Goal: Transaction & Acquisition: Book appointment/travel/reservation

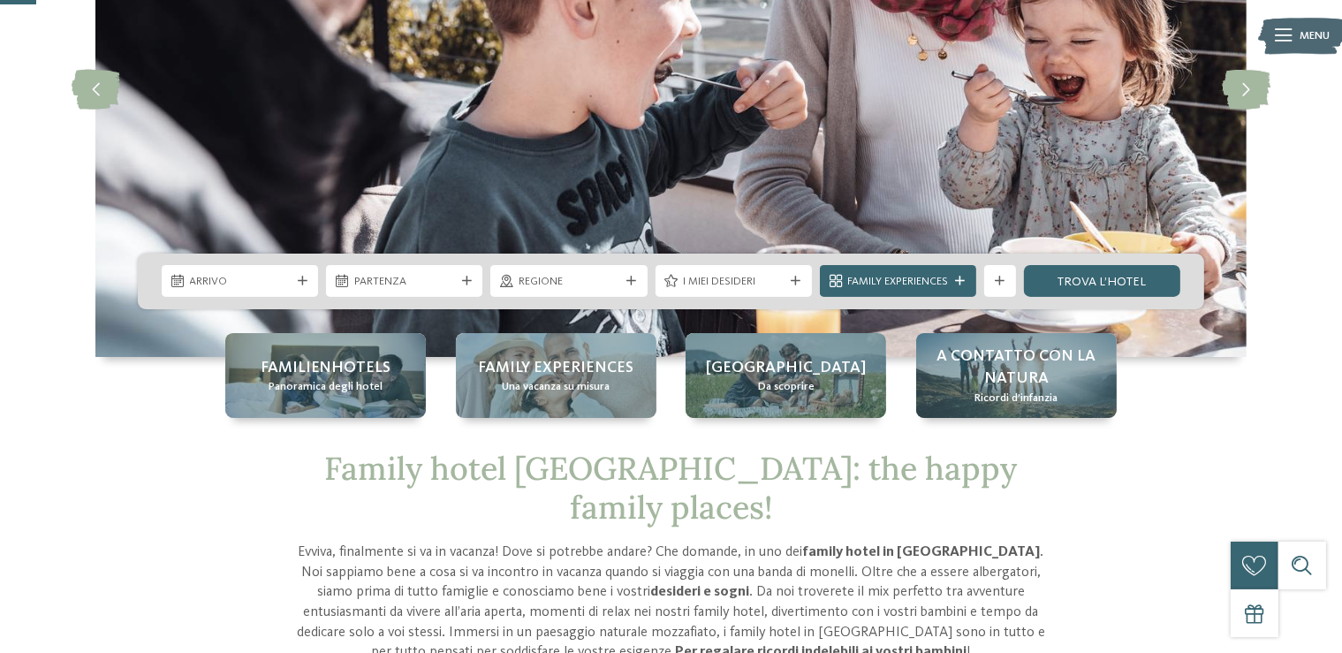
scroll to position [186, 0]
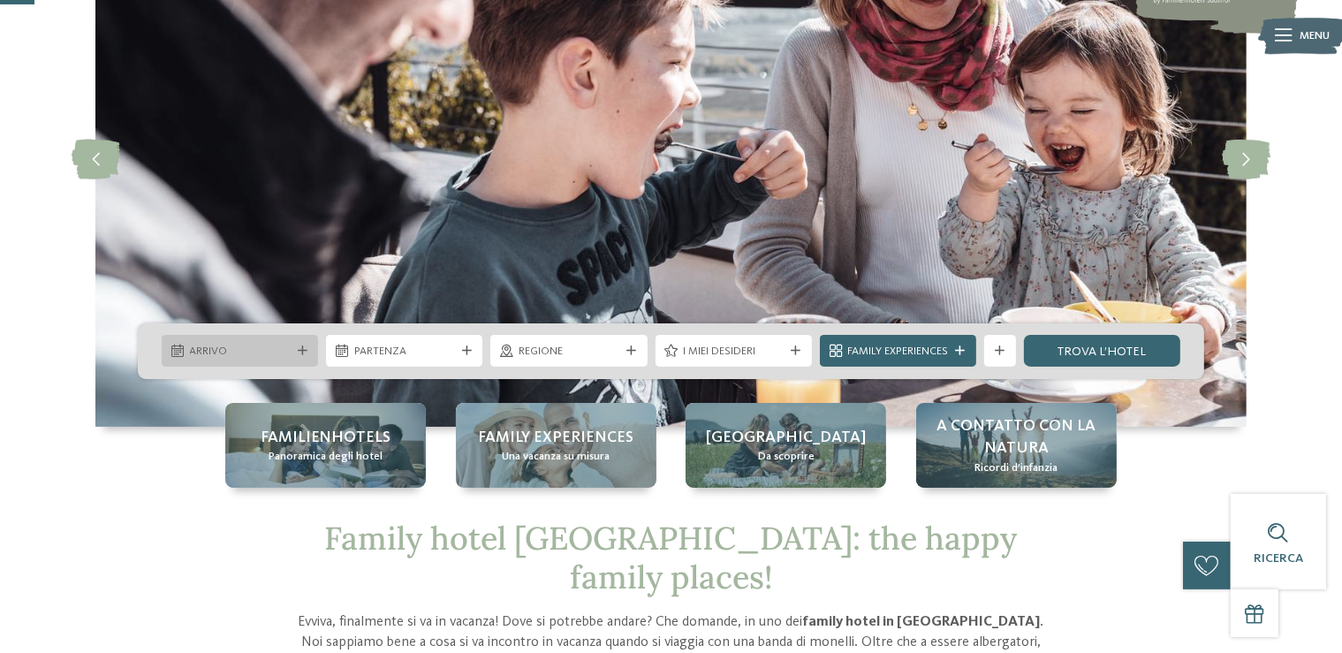
click at [293, 356] on div "Arrivo" at bounding box center [240, 351] width 109 height 17
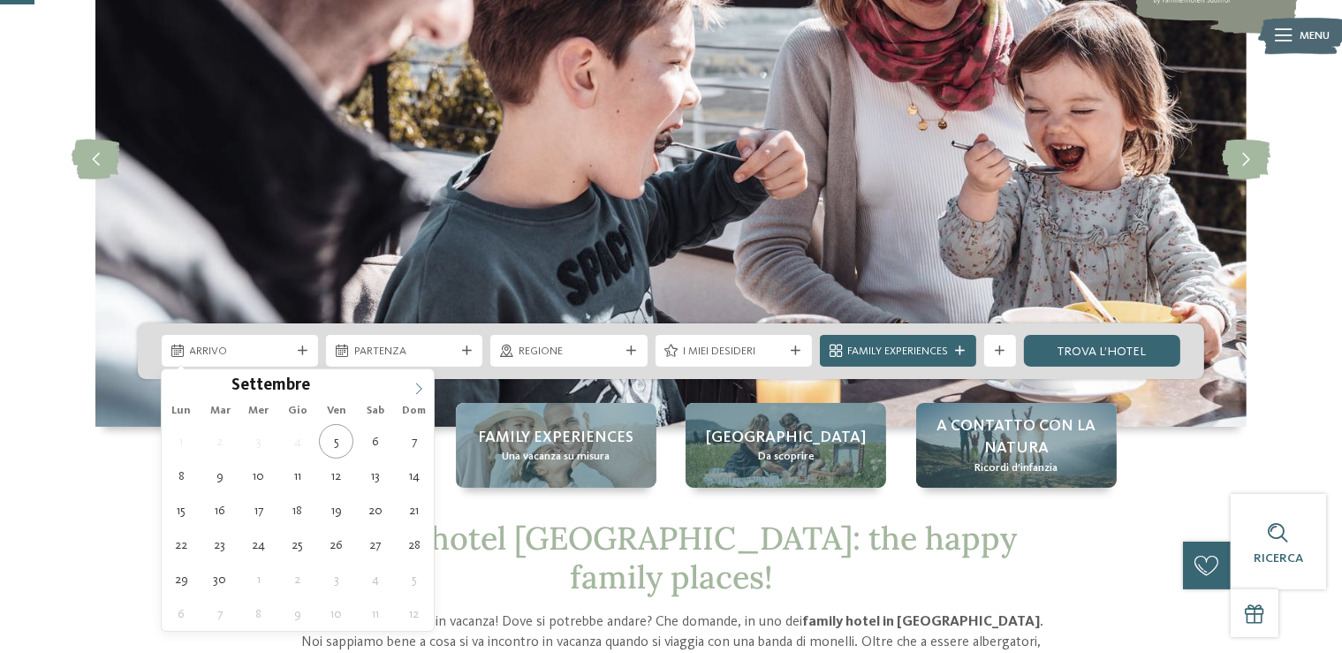
click at [414, 384] on icon at bounding box center [419, 389] width 12 height 12
type input "****"
click at [414, 384] on icon at bounding box center [419, 389] width 12 height 12
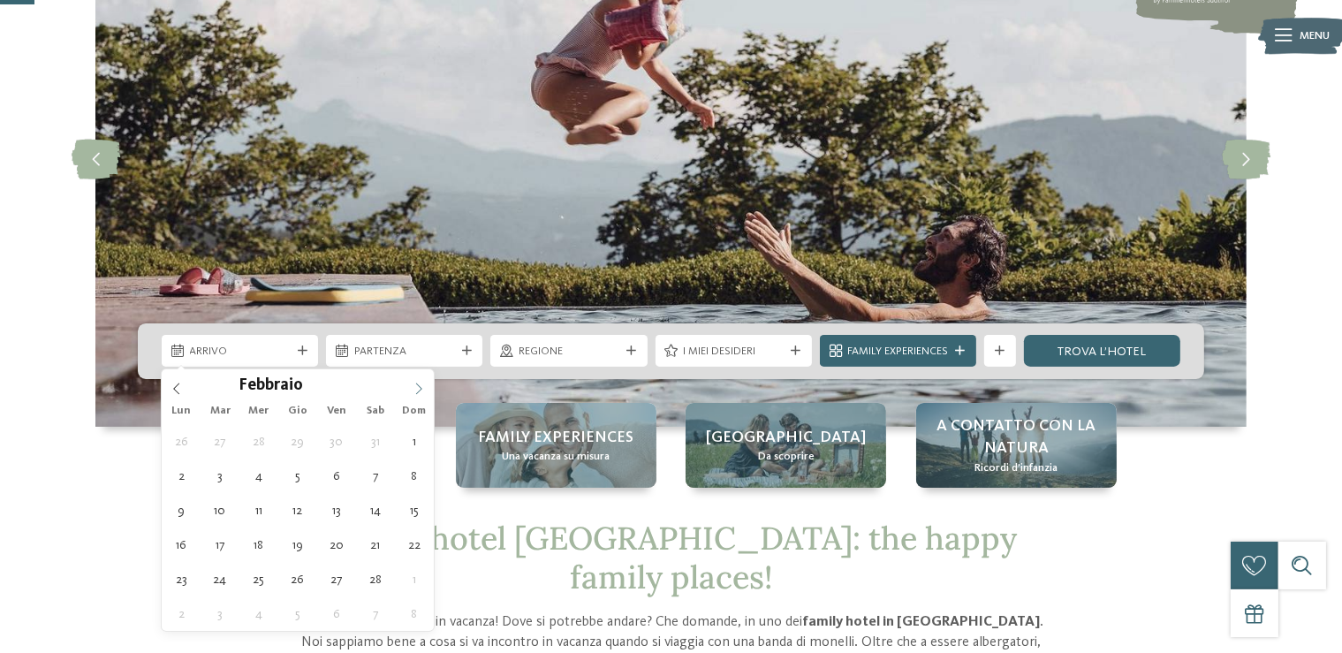
click at [414, 384] on icon at bounding box center [419, 389] width 12 height 12
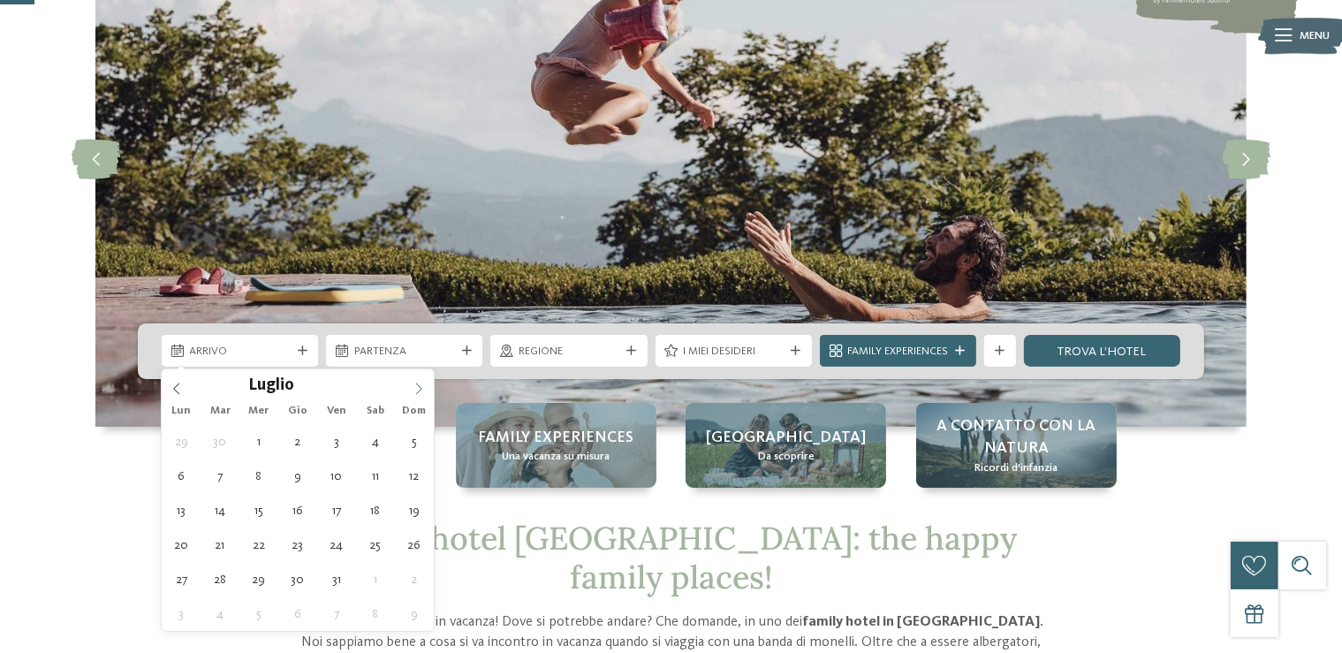
click at [414, 384] on icon at bounding box center [419, 389] width 12 height 12
type div "[DATE]"
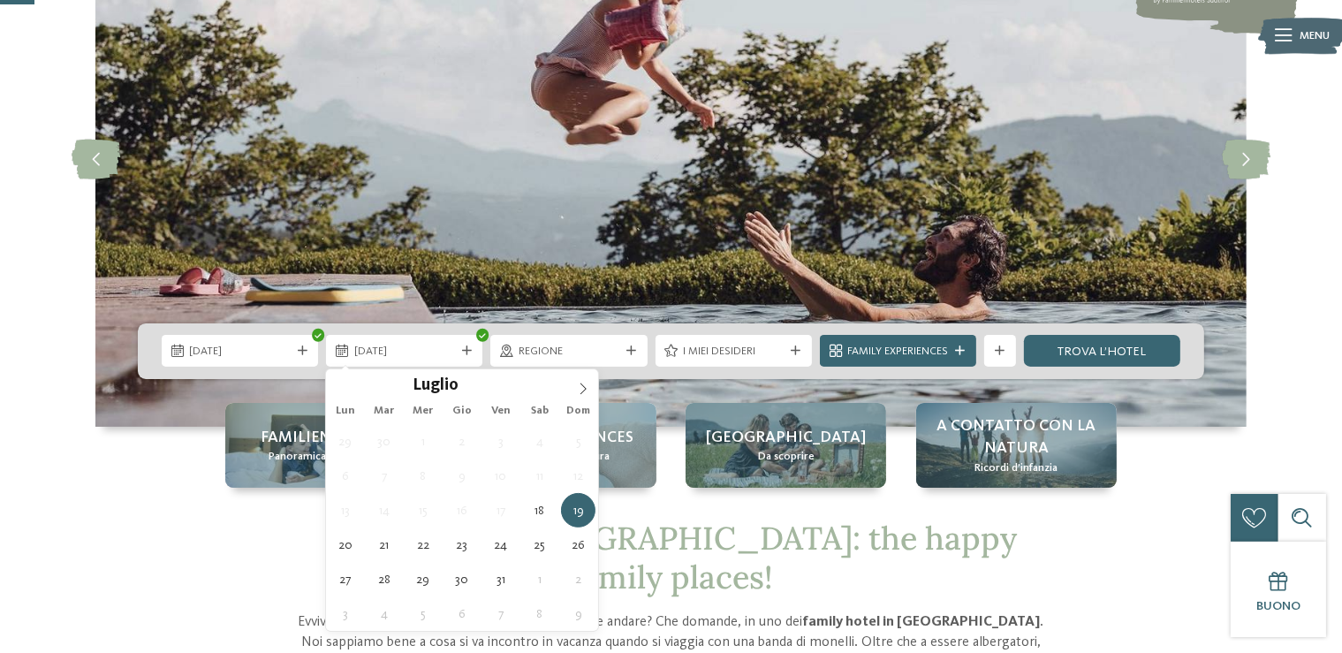
type input "****"
type div "[DATE]"
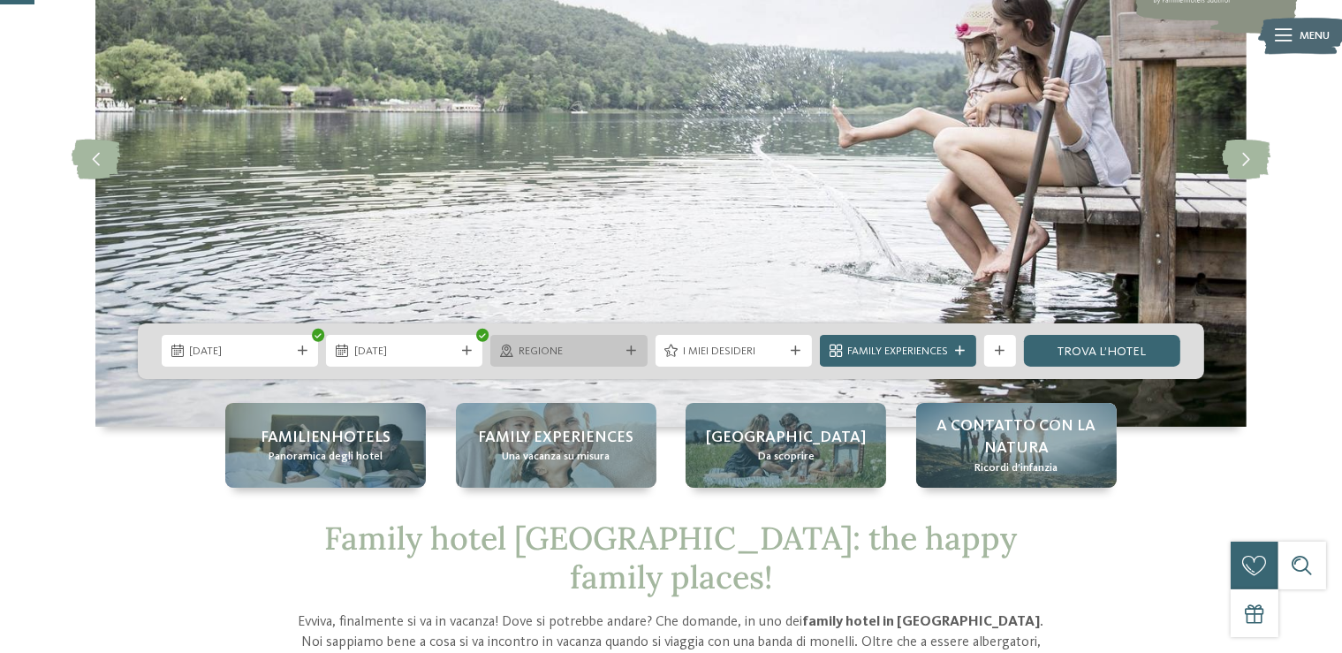
click at [626, 348] on icon at bounding box center [631, 351] width 10 height 10
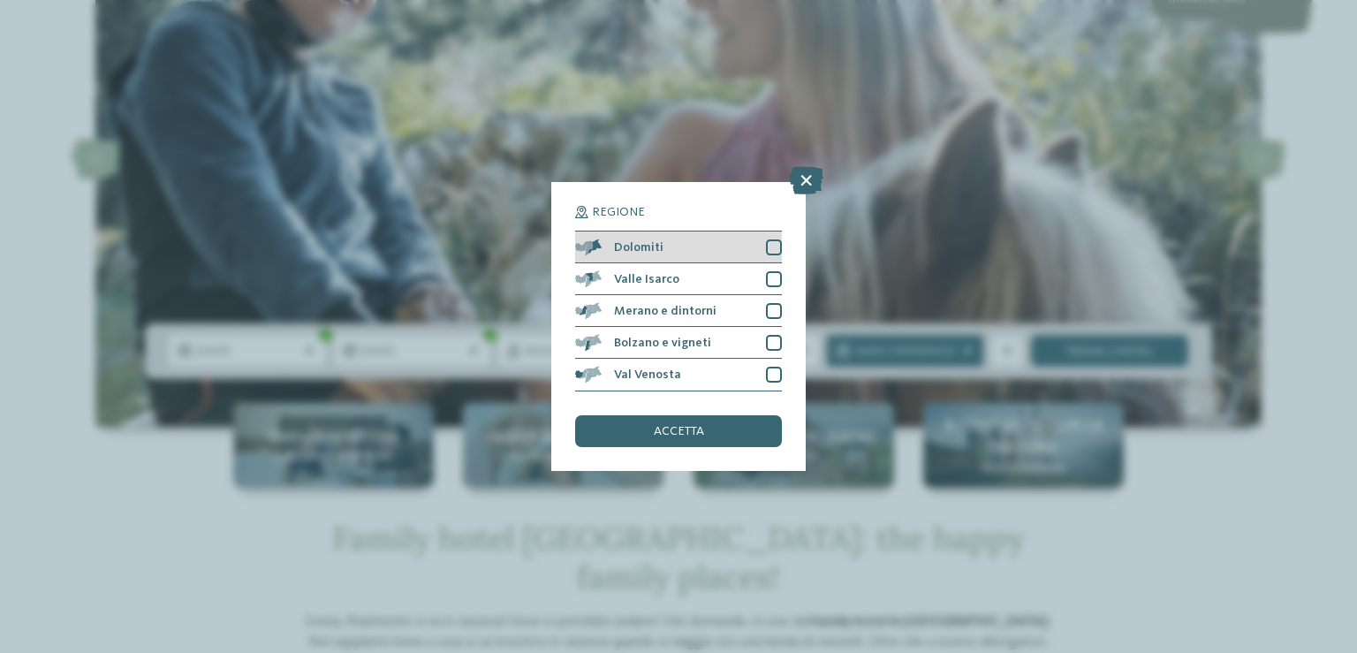
click at [767, 249] on div at bounding box center [774, 247] width 16 height 16
click at [777, 284] on div at bounding box center [774, 279] width 16 height 16
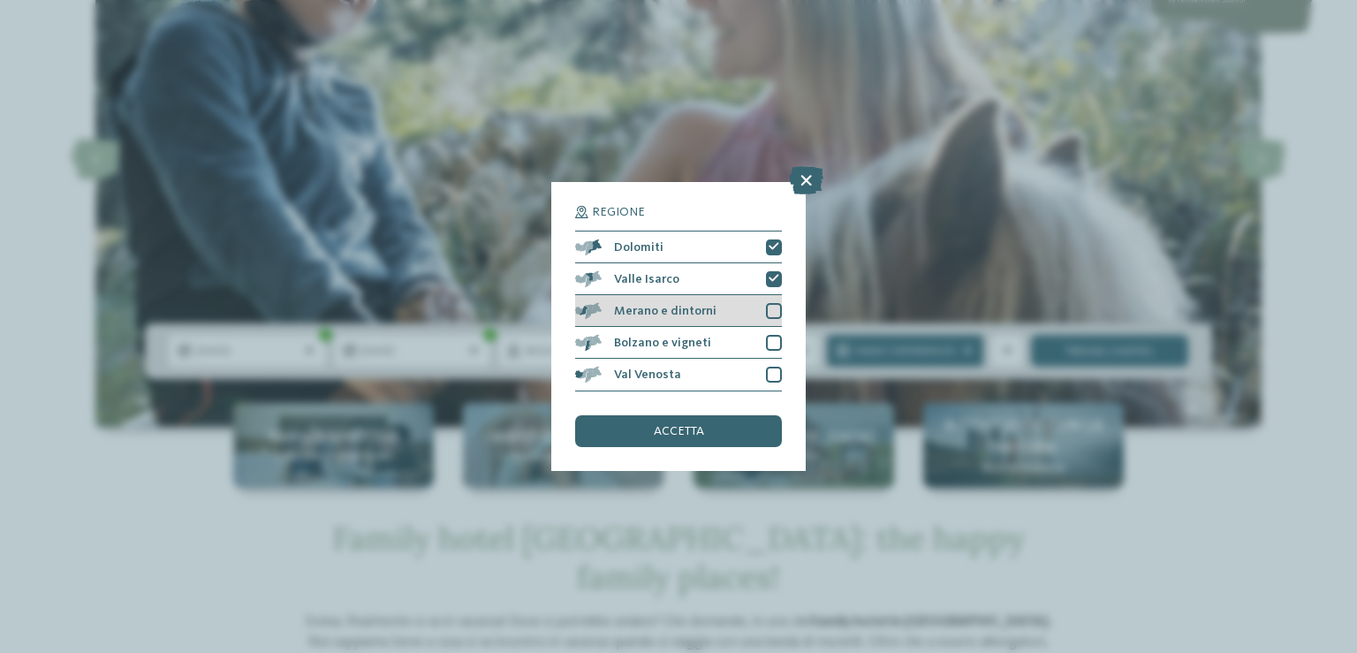
click at [772, 316] on div at bounding box center [774, 311] width 16 height 16
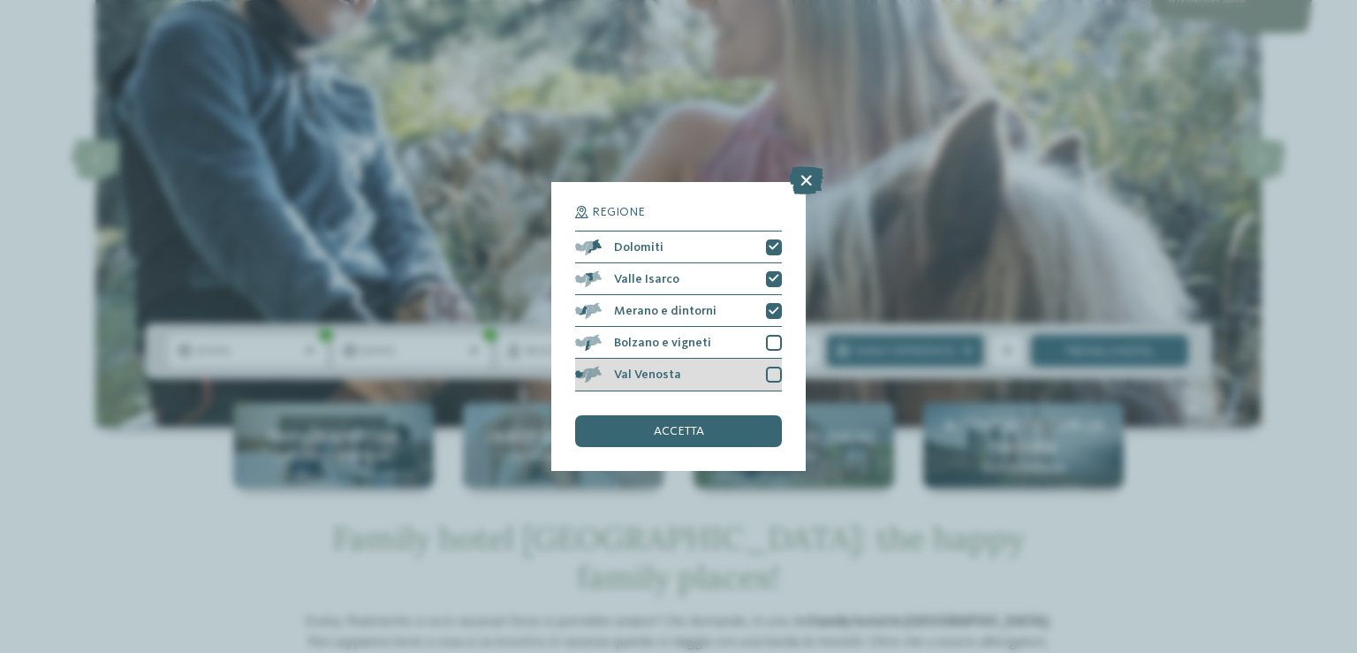
drag, startPoint x: 771, startPoint y: 339, endPoint x: 768, endPoint y: 367, distance: 27.6
click at [771, 340] on div at bounding box center [774, 343] width 16 height 16
click at [768, 375] on div at bounding box center [774, 375] width 16 height 16
click at [707, 442] on div "accetta" at bounding box center [678, 431] width 207 height 32
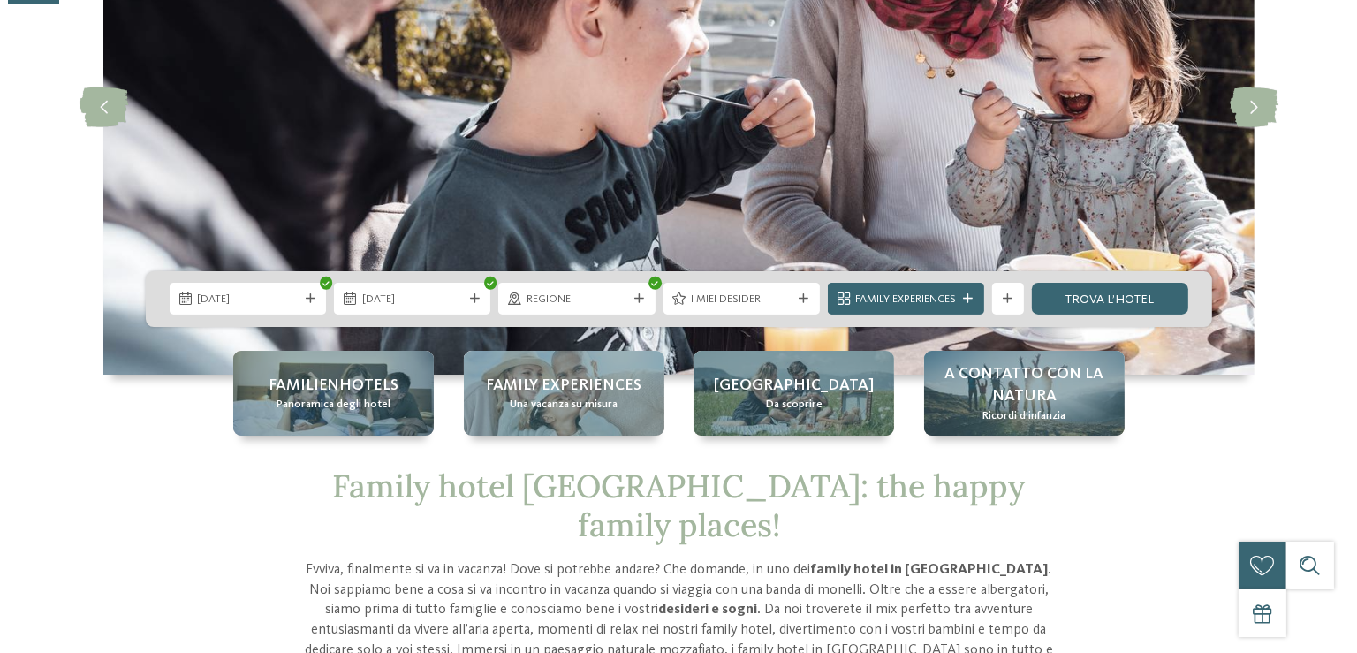
scroll to position [279, 0]
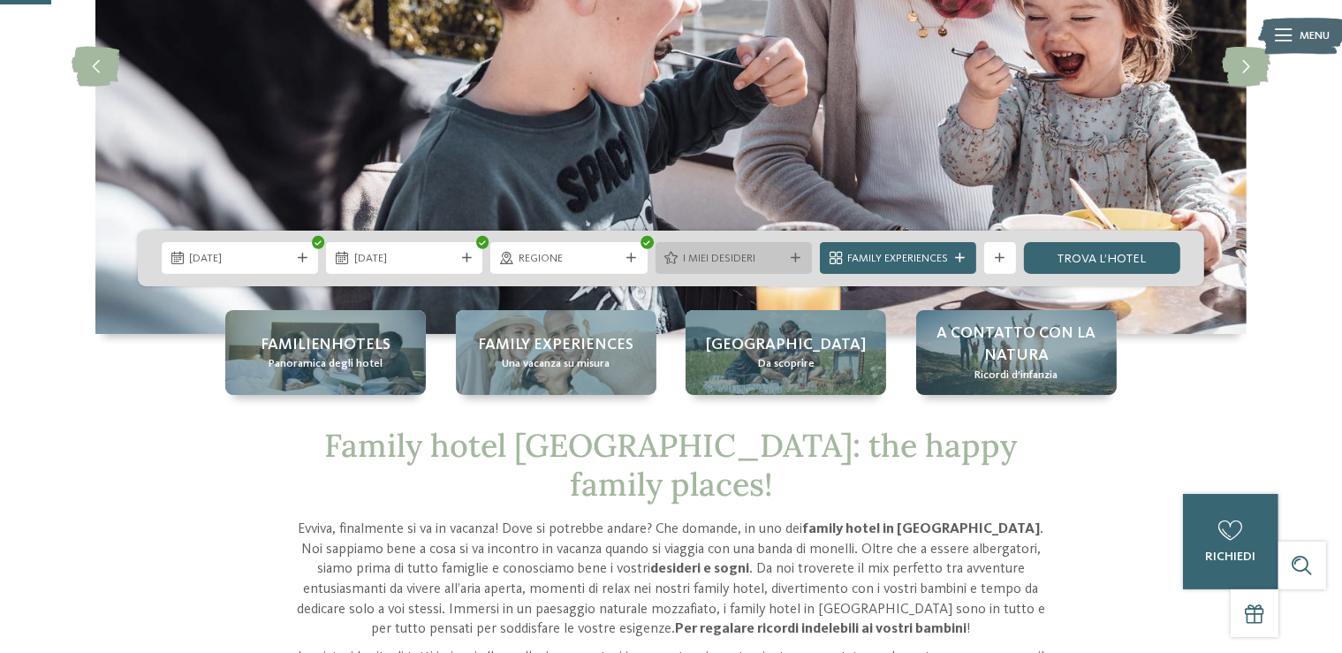
click at [725, 260] on span "I miei desideri" at bounding box center [733, 259] width 101 height 16
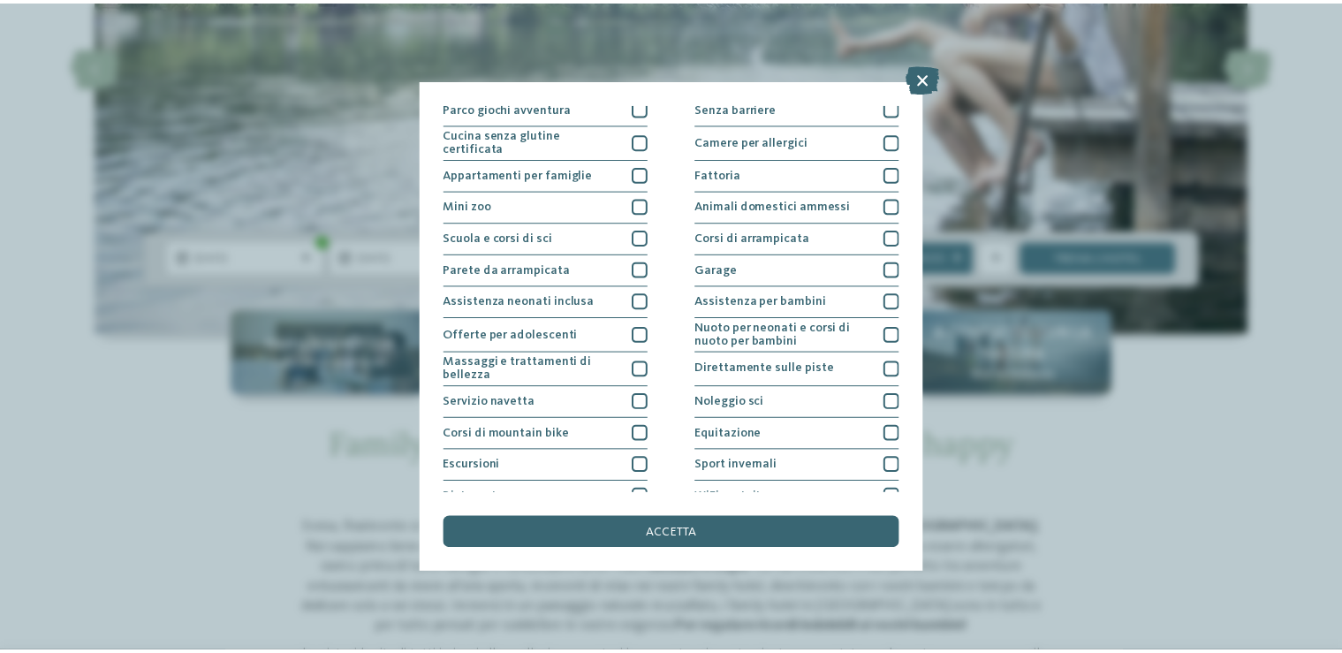
scroll to position [152, 0]
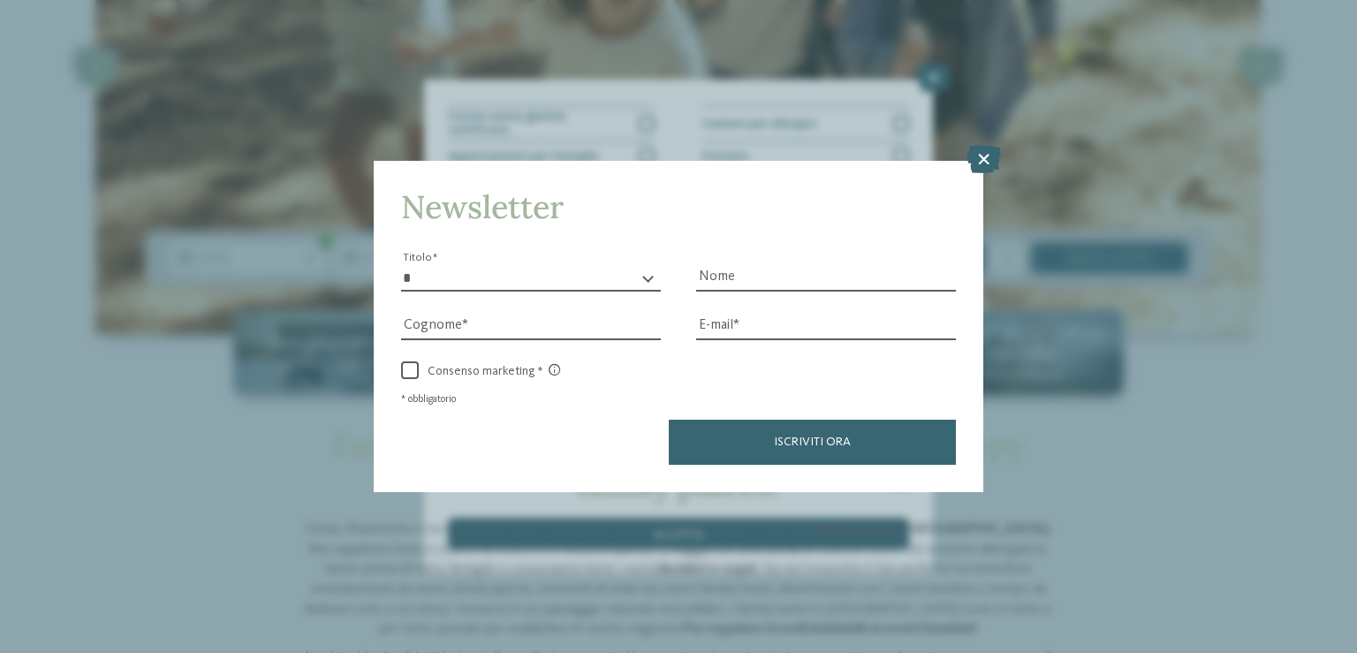
click at [828, 241] on div "Newsletter * ****** ******* ******** ****** Titolo Nome [GEOGRAPHIC_DATA] E-mai…" at bounding box center [679, 326] width 610 height 331
click at [401, 265] on select "* ****** ******* ******** ******" at bounding box center [531, 278] width 260 height 27
select select "*"
click option "*******" at bounding box center [0, 0] width 0 height 0
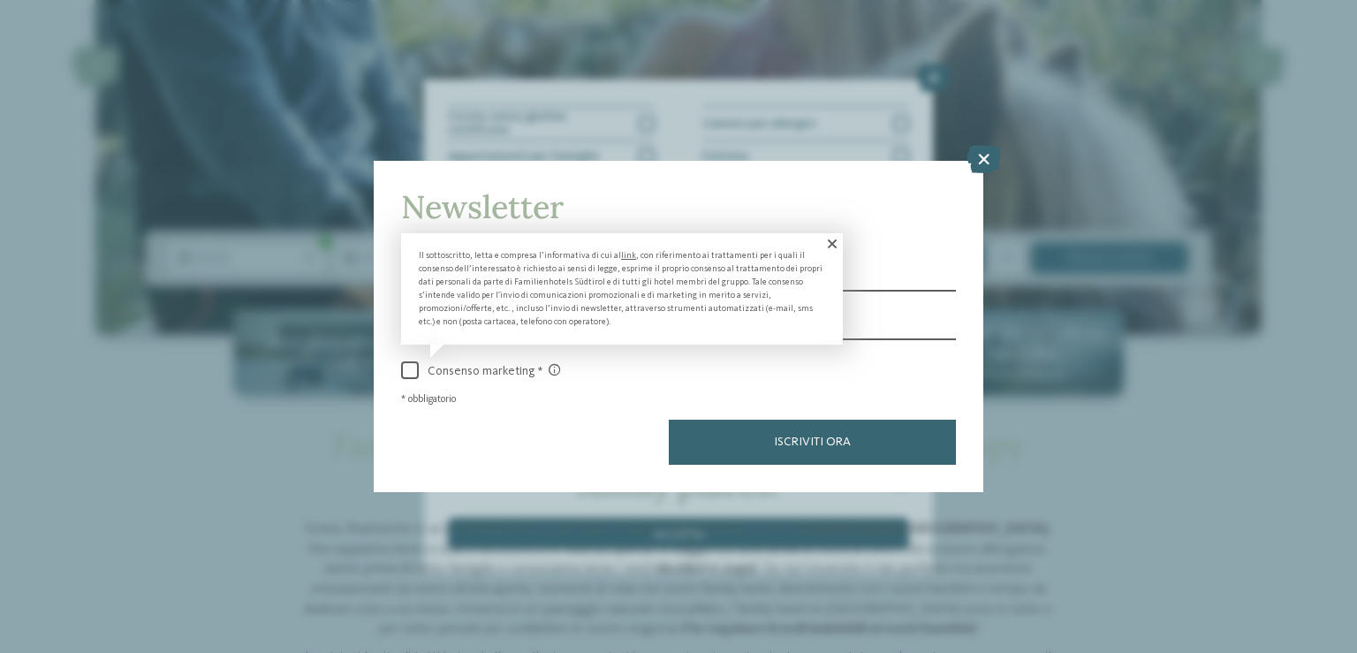
click at [419, 369] on span "Consenso marketing" at bounding box center [489, 371] width 141 height 15
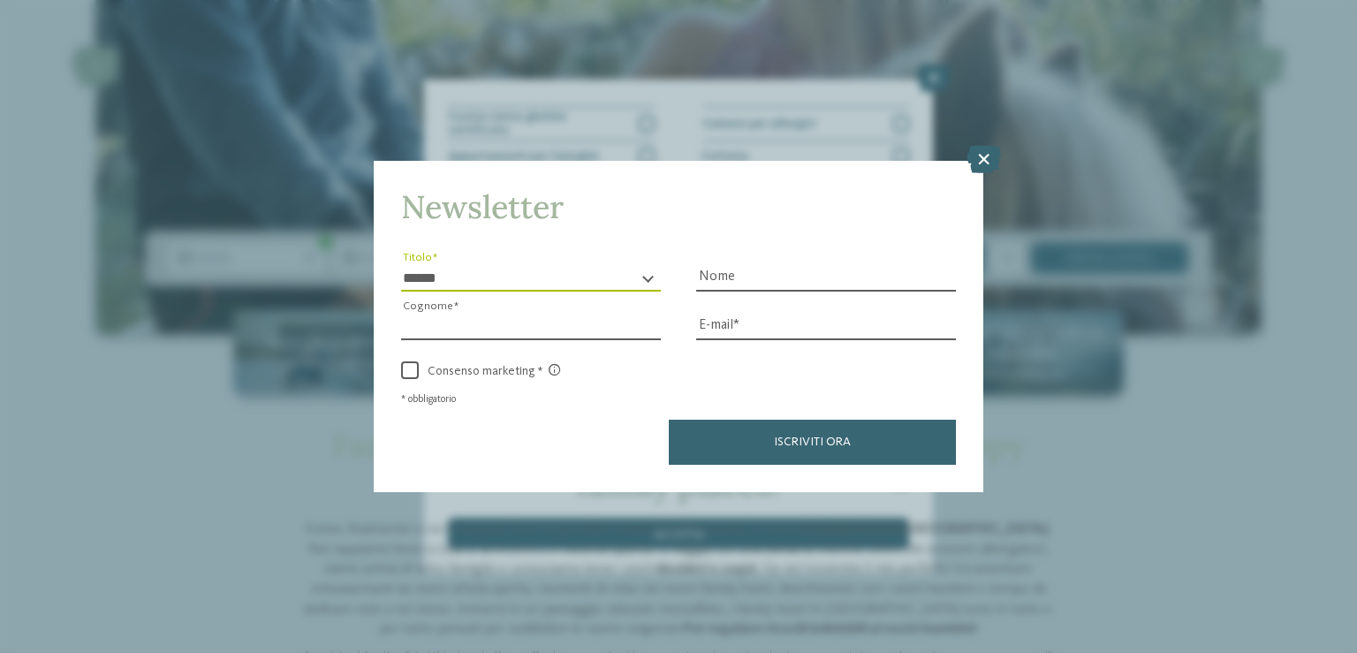
click at [553, 331] on input "Cognome" at bounding box center [531, 327] width 260 height 27
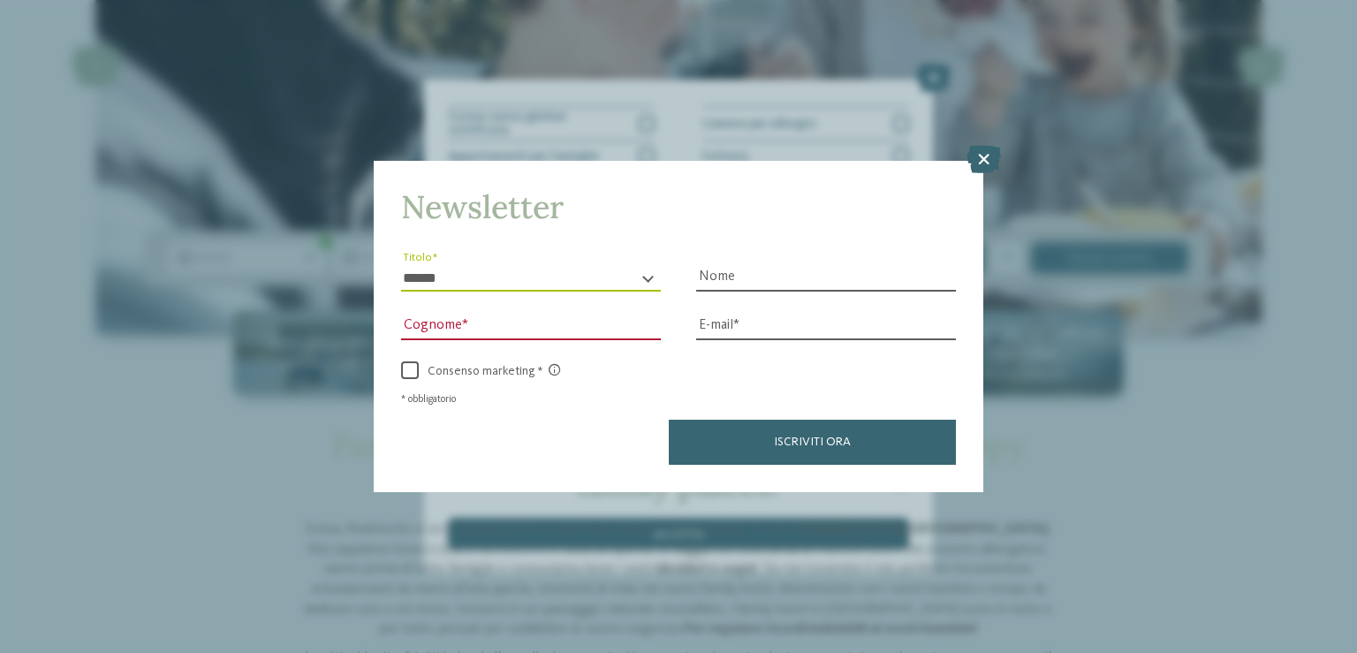
click at [525, 429] on div "Iscriviti ora" at bounding box center [678, 442] width 555 height 44
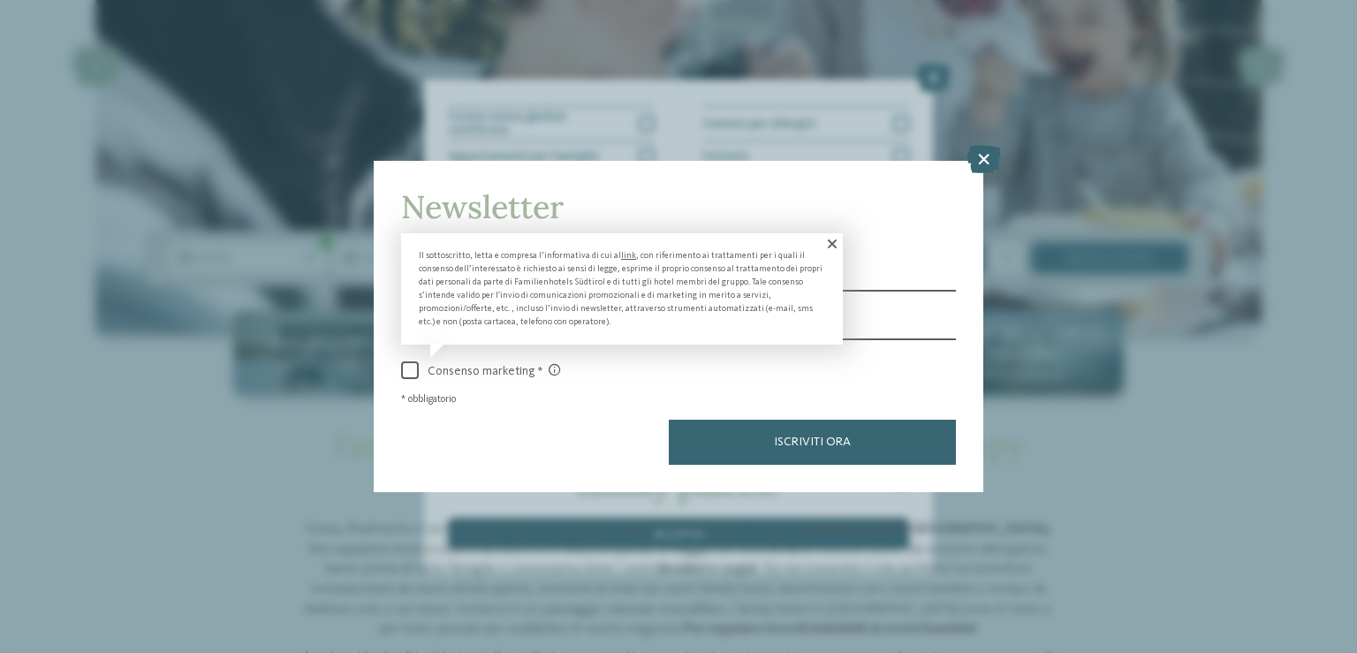
click at [493, 352] on div "Il sottoscritto, letta e compresa l’informativa di cui al link , con riferiment…" at bounding box center [622, 297] width 442 height 129
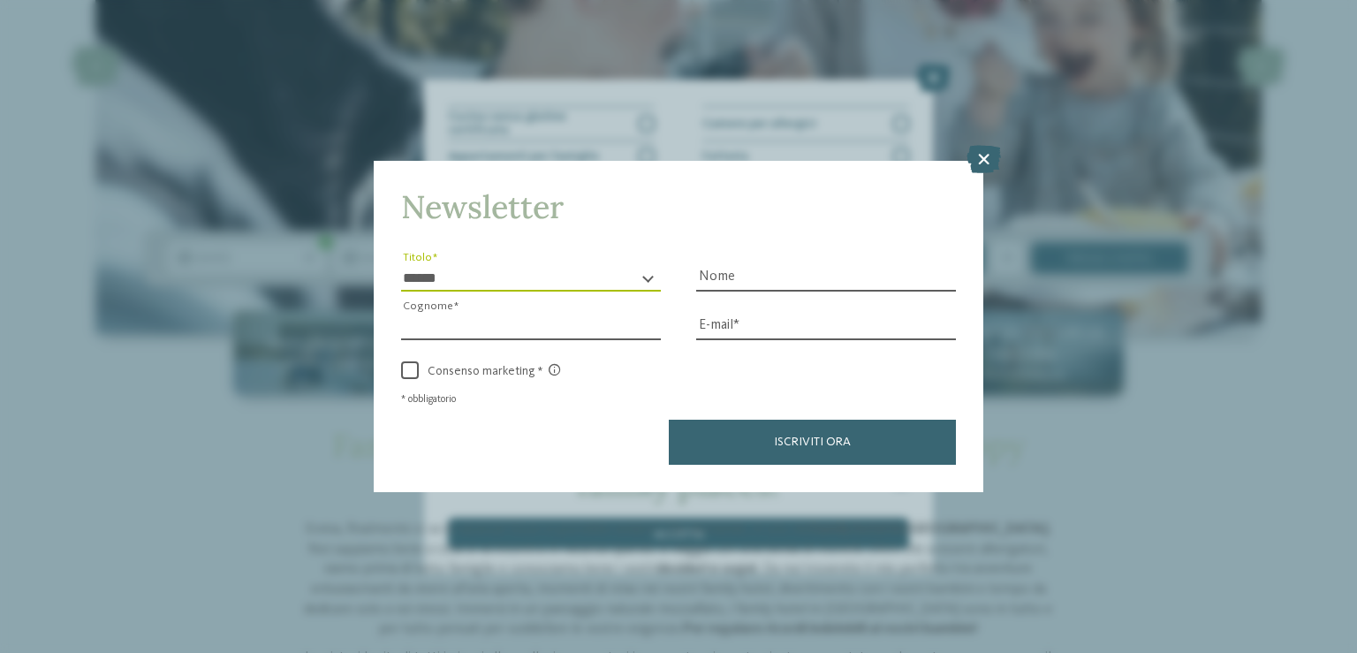
click at [617, 326] on input "Cognome" at bounding box center [531, 327] width 260 height 27
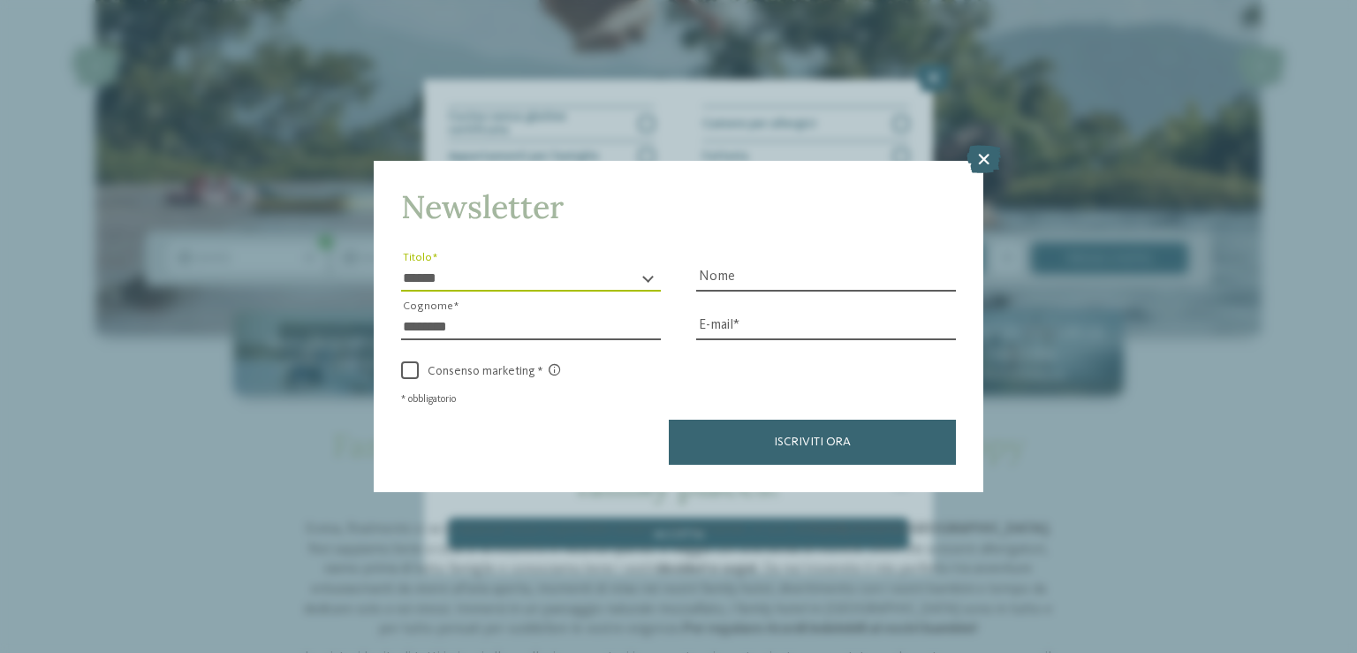
type input "********"
click at [852, 263] on div "Nome" at bounding box center [826, 267] width 260 height 49
click at [804, 282] on input "Nome" at bounding box center [826, 278] width 260 height 27
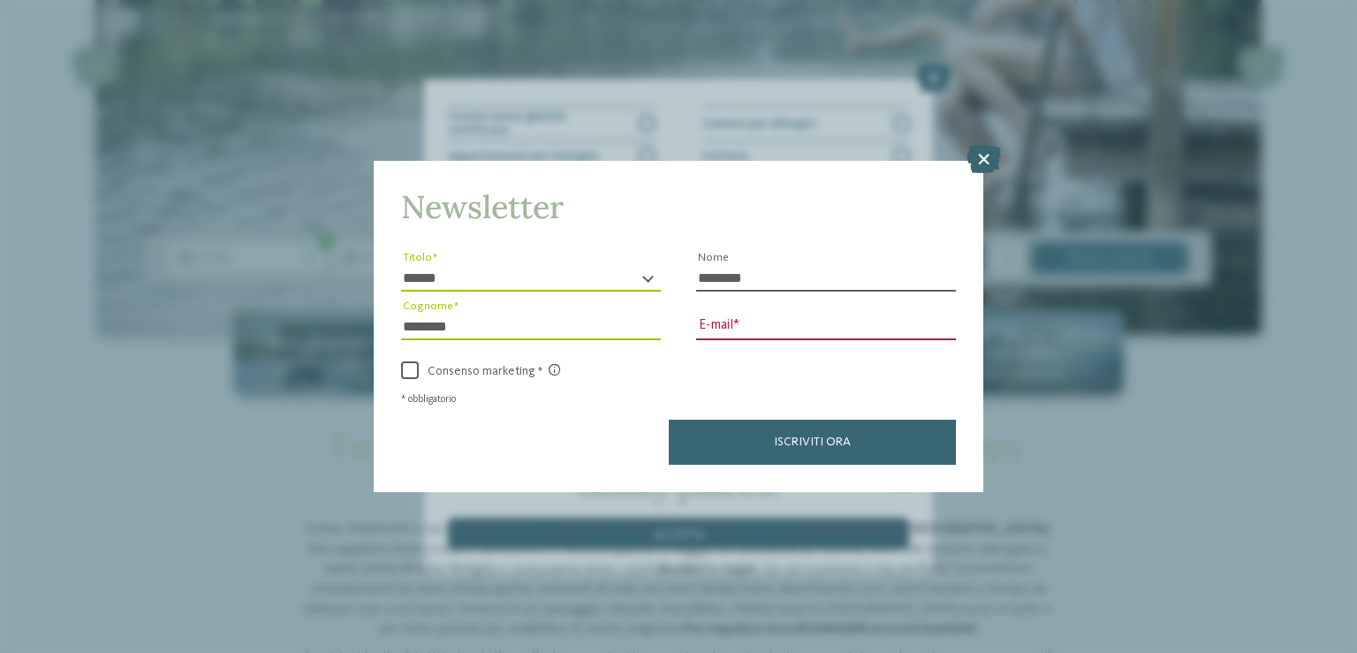
type input "********"
click at [794, 318] on input "E-mail" at bounding box center [826, 327] width 260 height 27
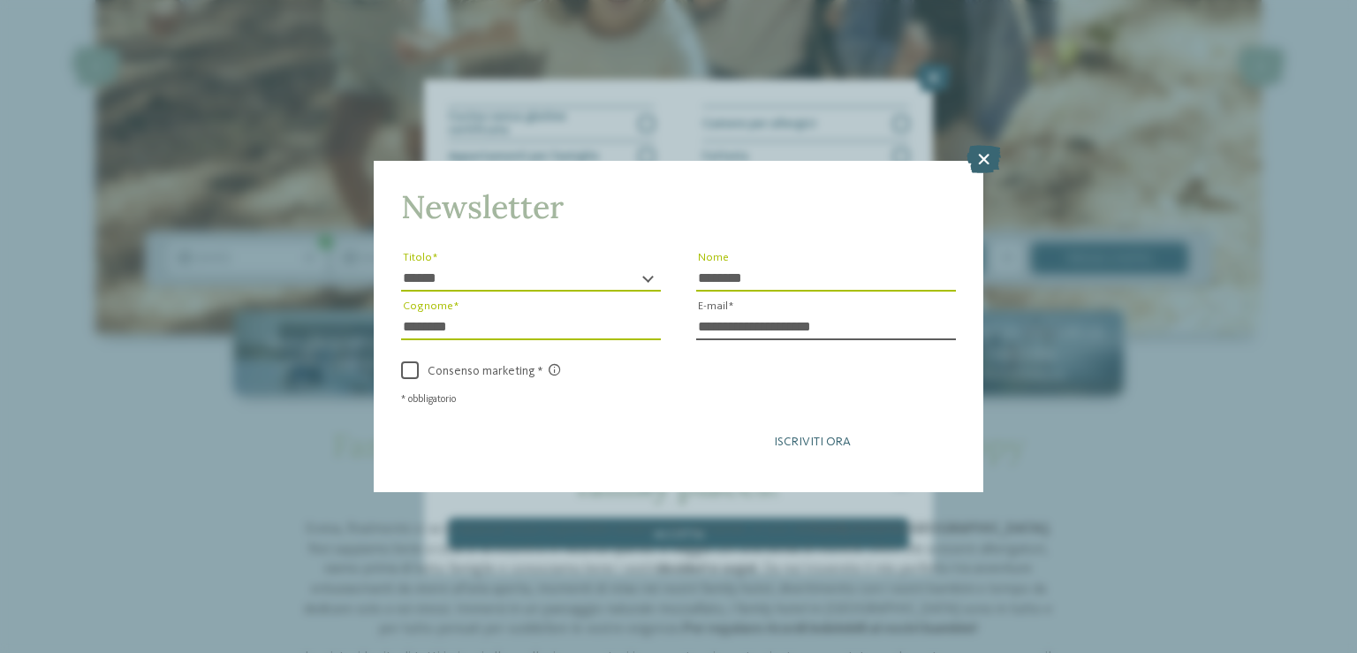
type input "**********"
click at [836, 444] on span "Iscriviti ora" at bounding box center [812, 442] width 77 height 12
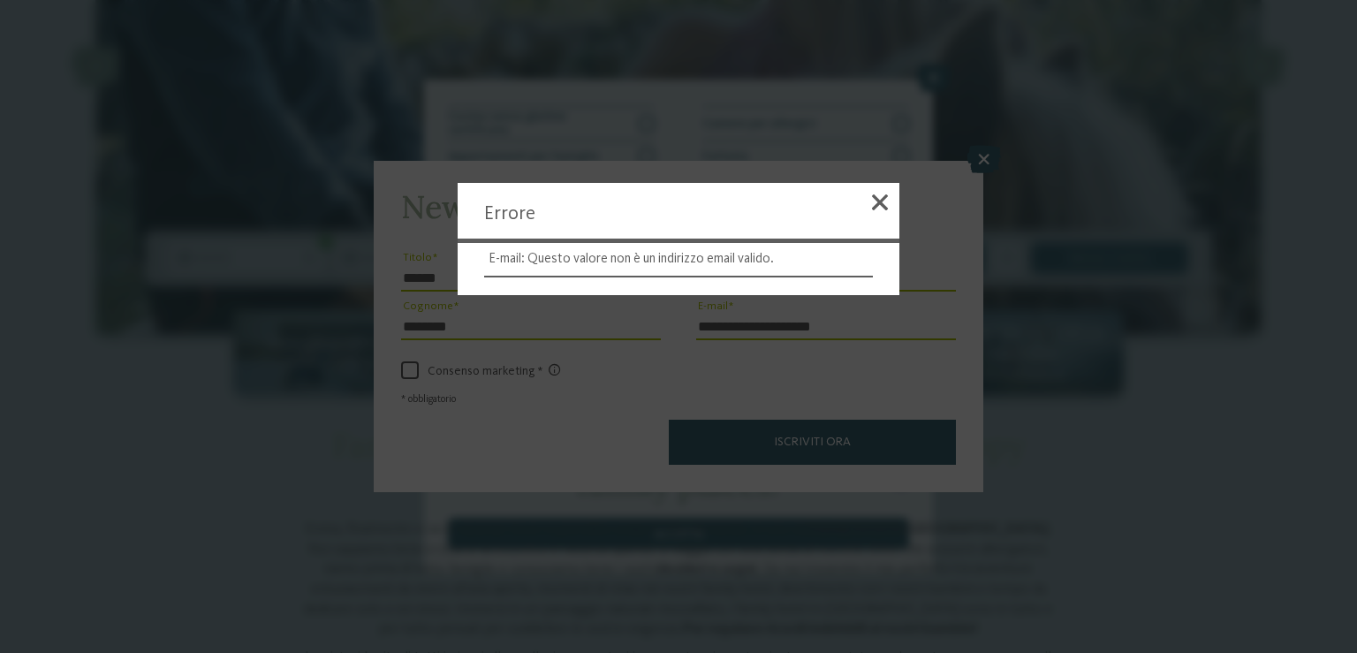
drag, startPoint x: 875, startPoint y: 200, endPoint x: 977, endPoint y: 178, distance: 103.8
click at [877, 200] on span at bounding box center [880, 202] width 16 height 16
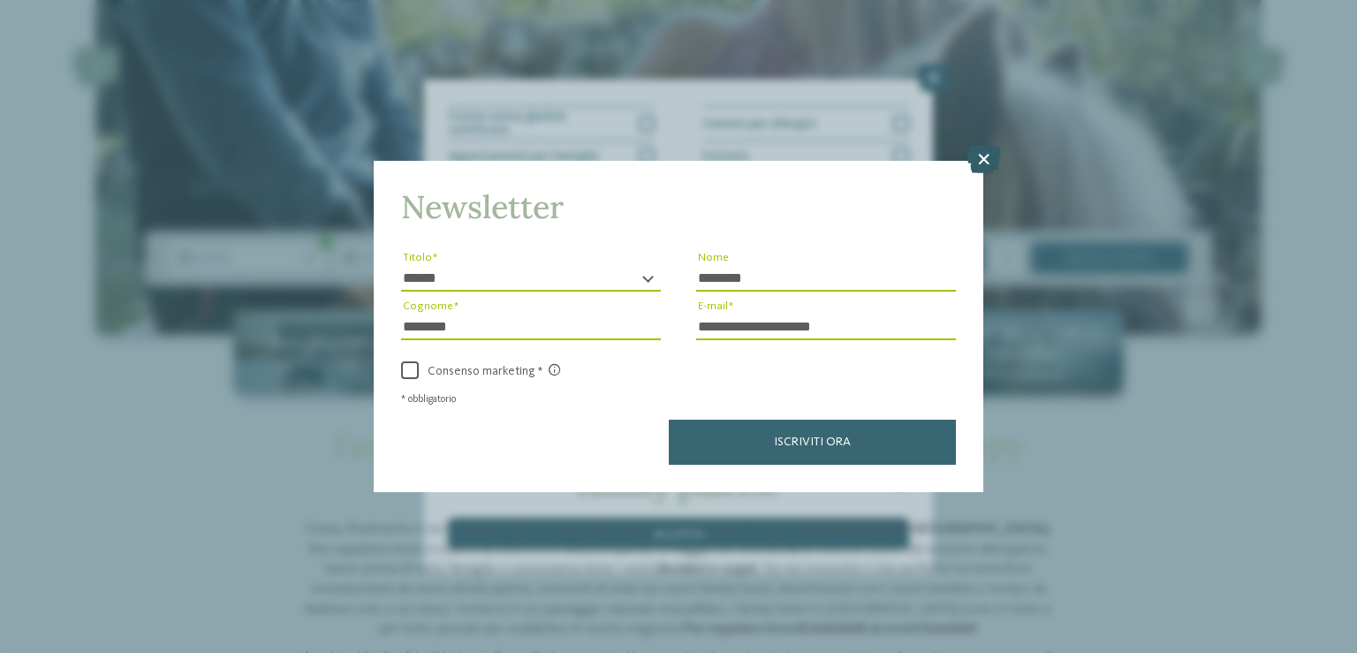
click at [983, 173] on icon at bounding box center [983, 159] width 34 height 28
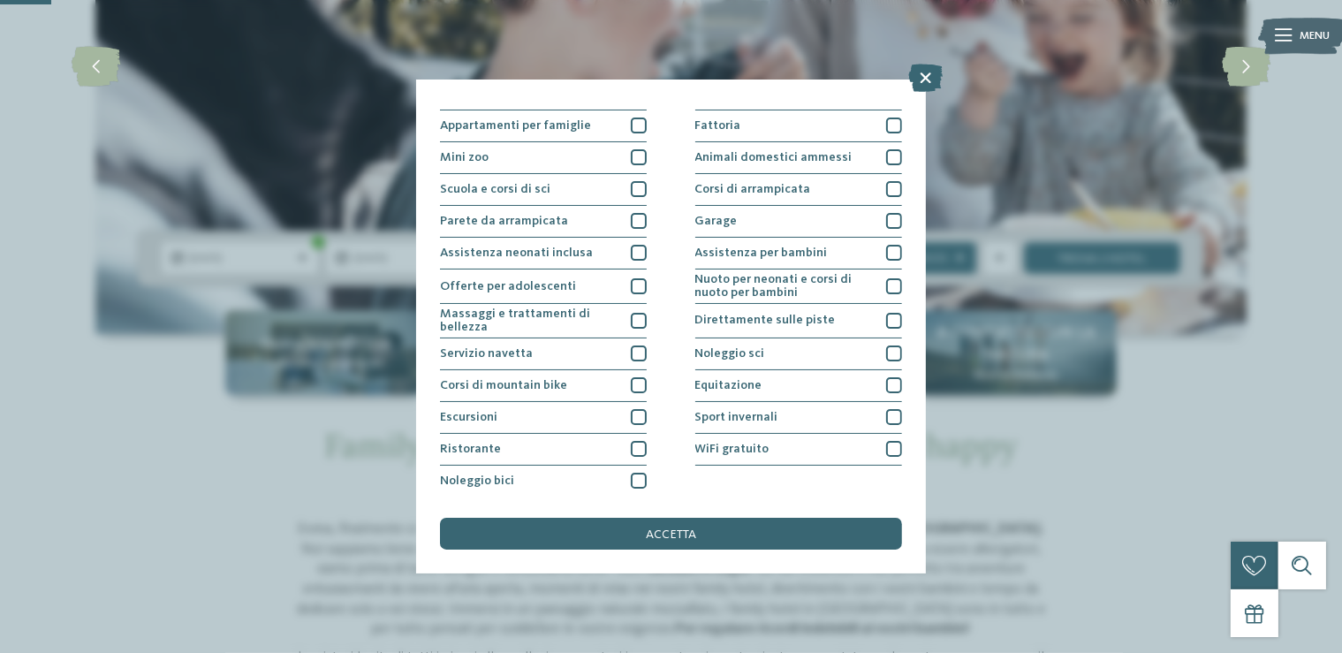
scroll to position [746, 0]
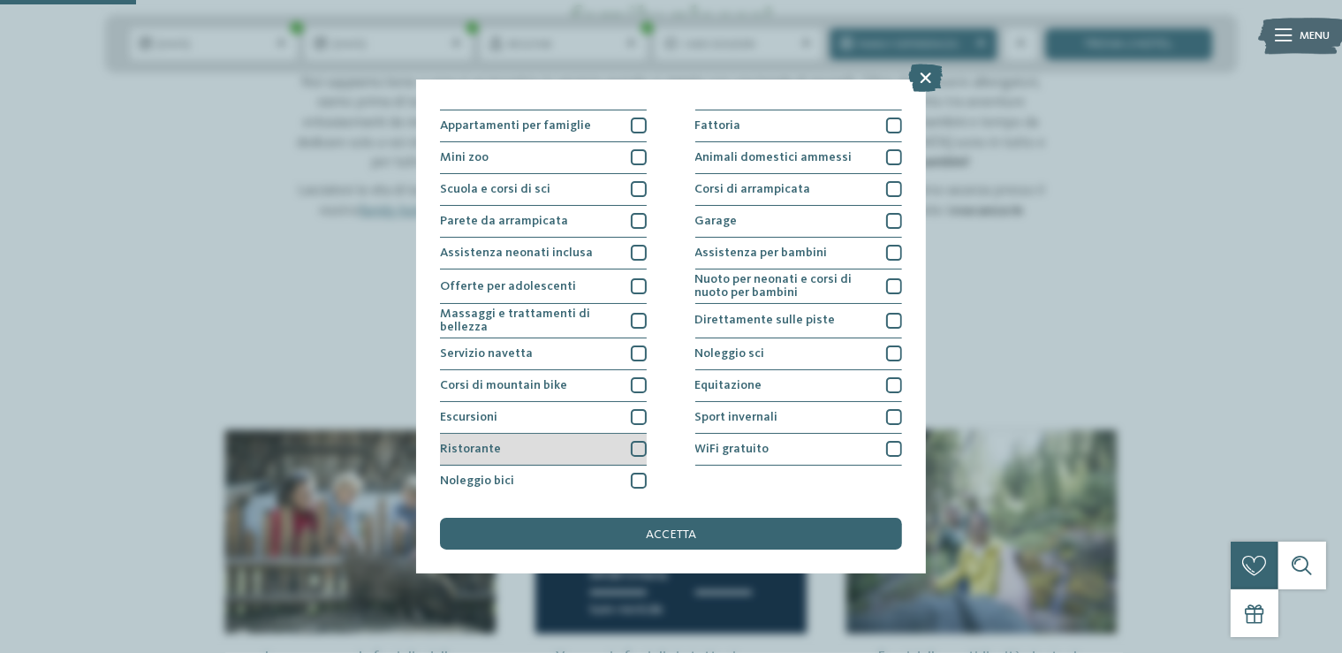
click at [631, 448] on div at bounding box center [639, 449] width 16 height 16
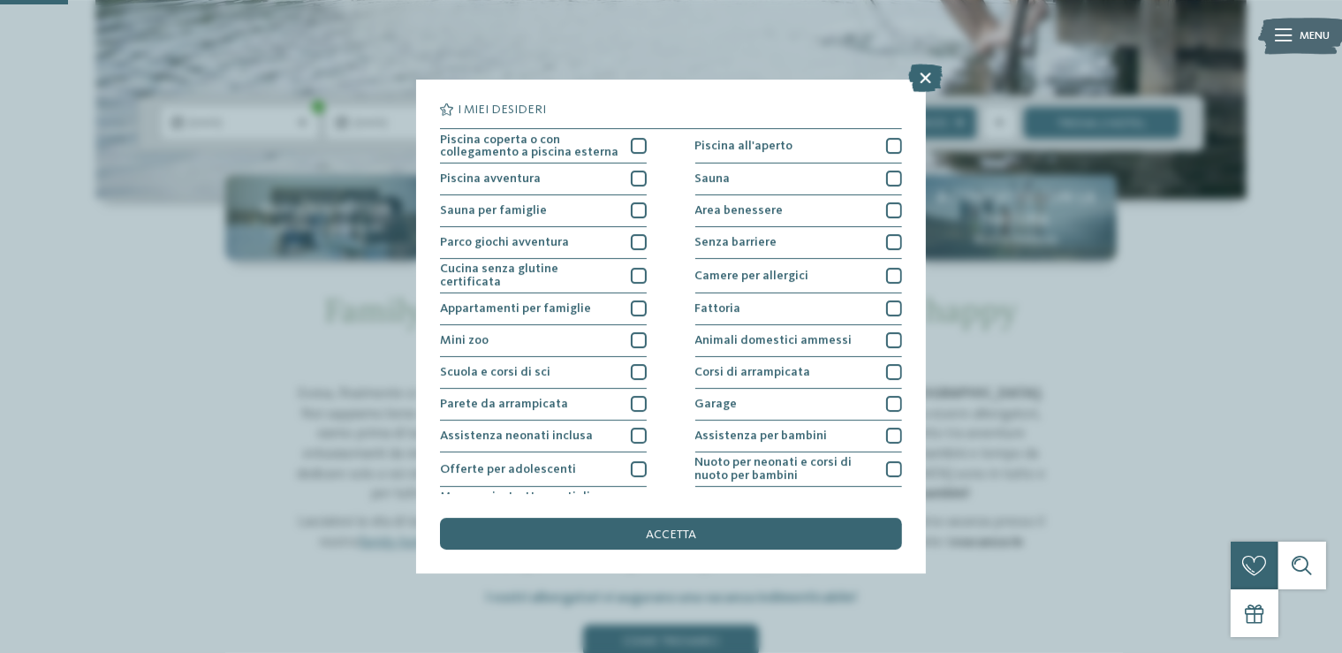
scroll to position [373, 0]
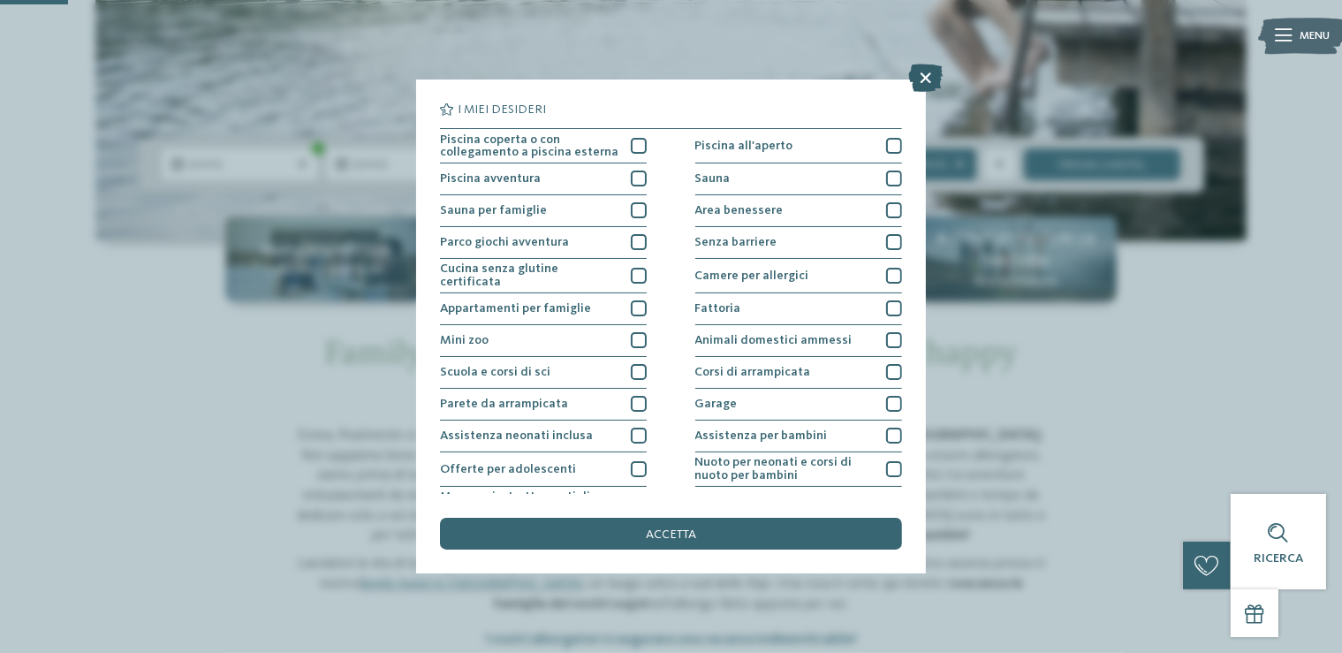
click at [921, 80] on icon at bounding box center [925, 78] width 34 height 28
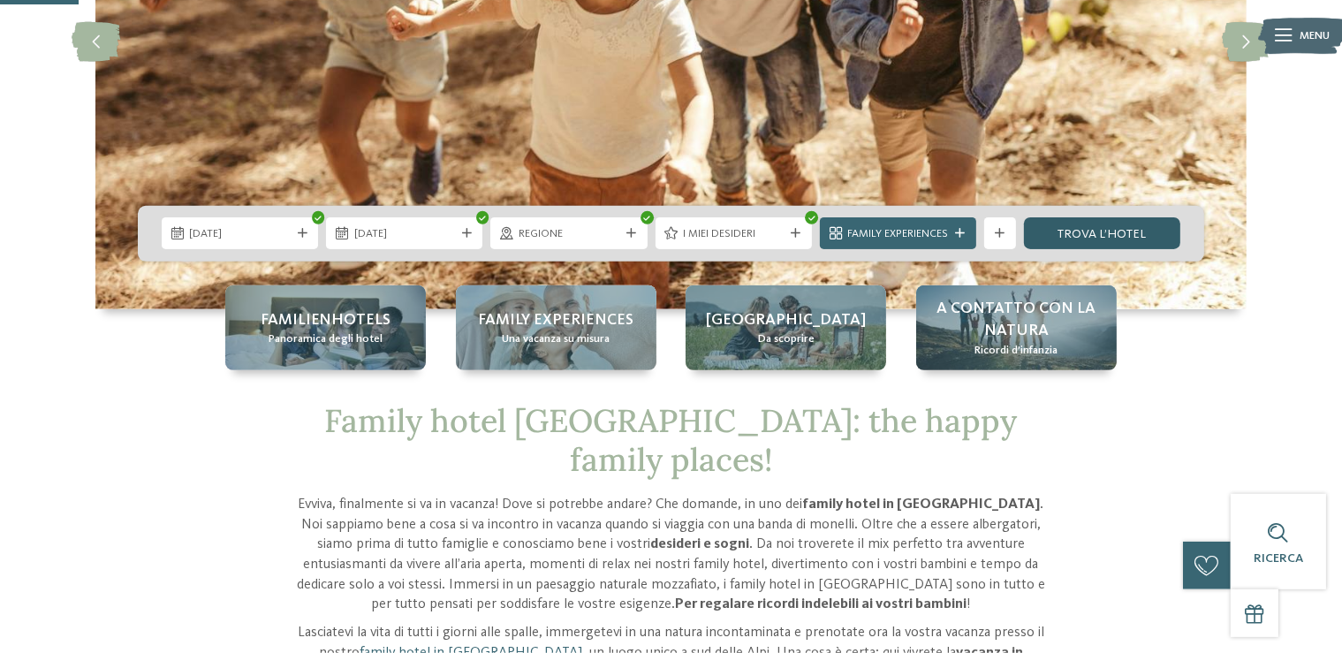
scroll to position [186, 0]
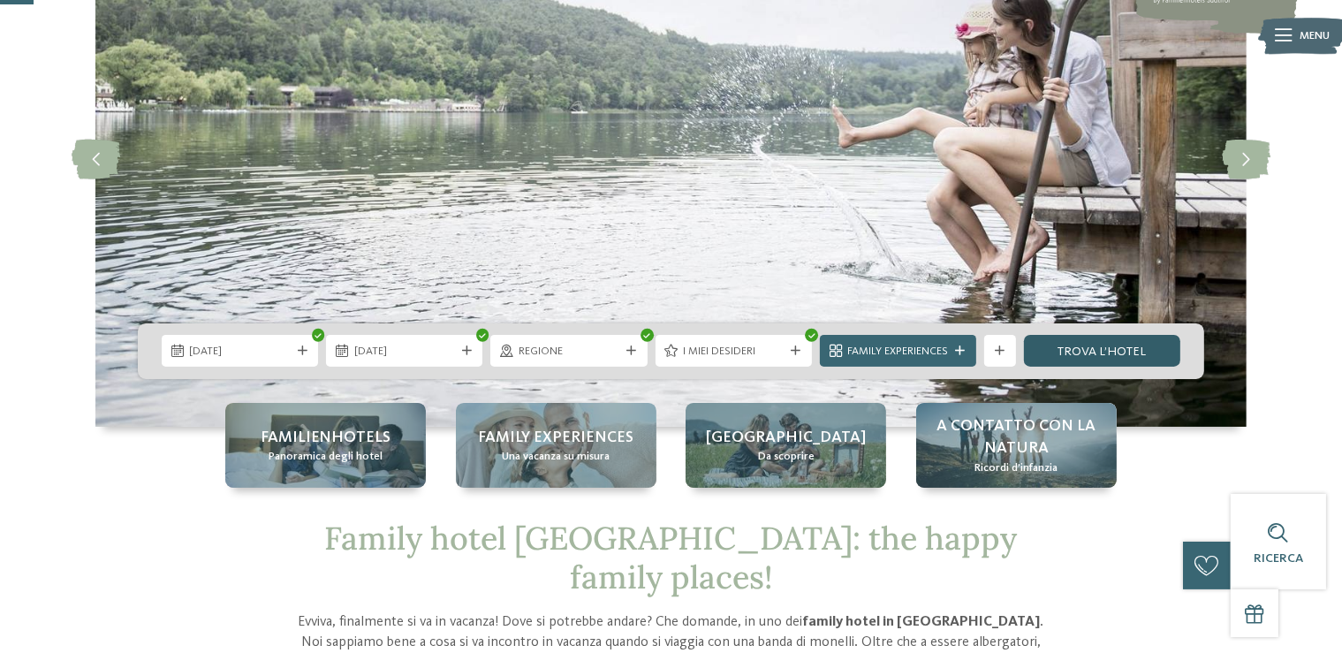
click at [1137, 350] on link "trova l’hotel" at bounding box center [1102, 351] width 156 height 32
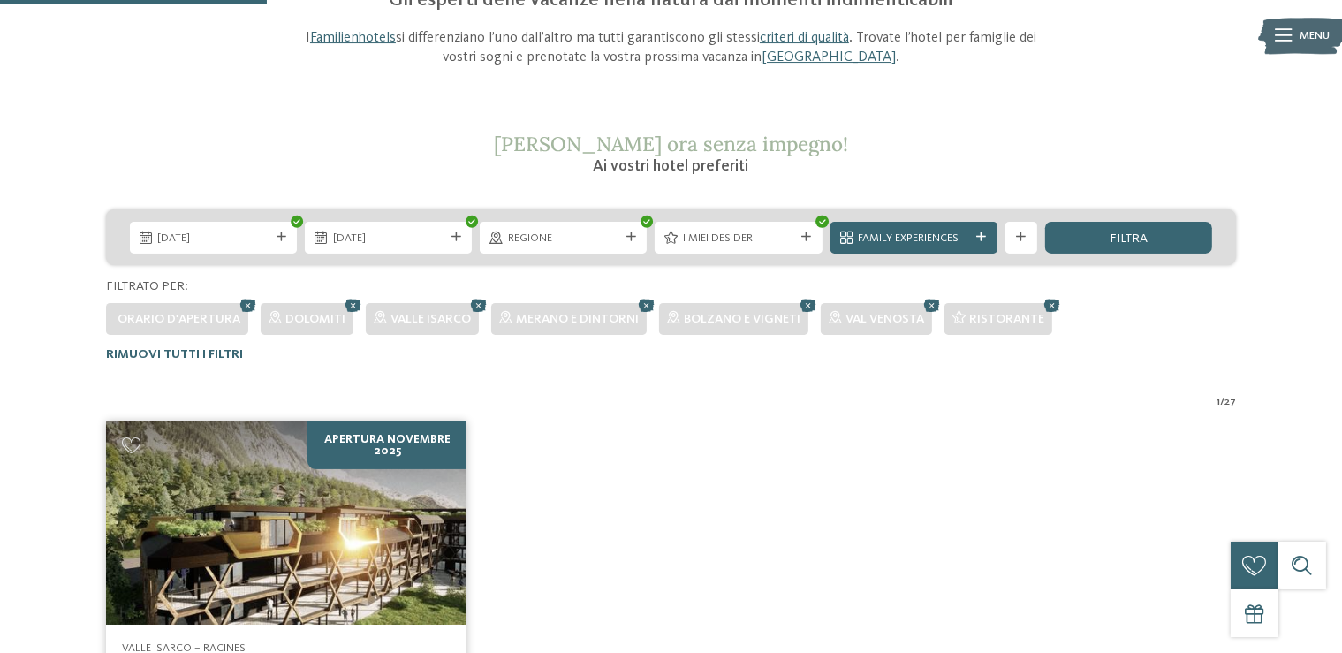
scroll to position [134, 0]
